Goal: Find specific page/section

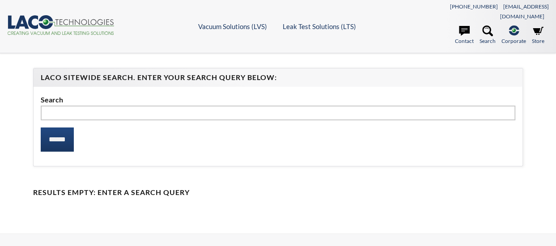
select select "Language Translate Widget"
type input "**********"
click at [41, 128] on input "******" at bounding box center [57, 140] width 33 height 24
select select "Language Translate Widget"
